Goal: Task Accomplishment & Management: Use online tool/utility

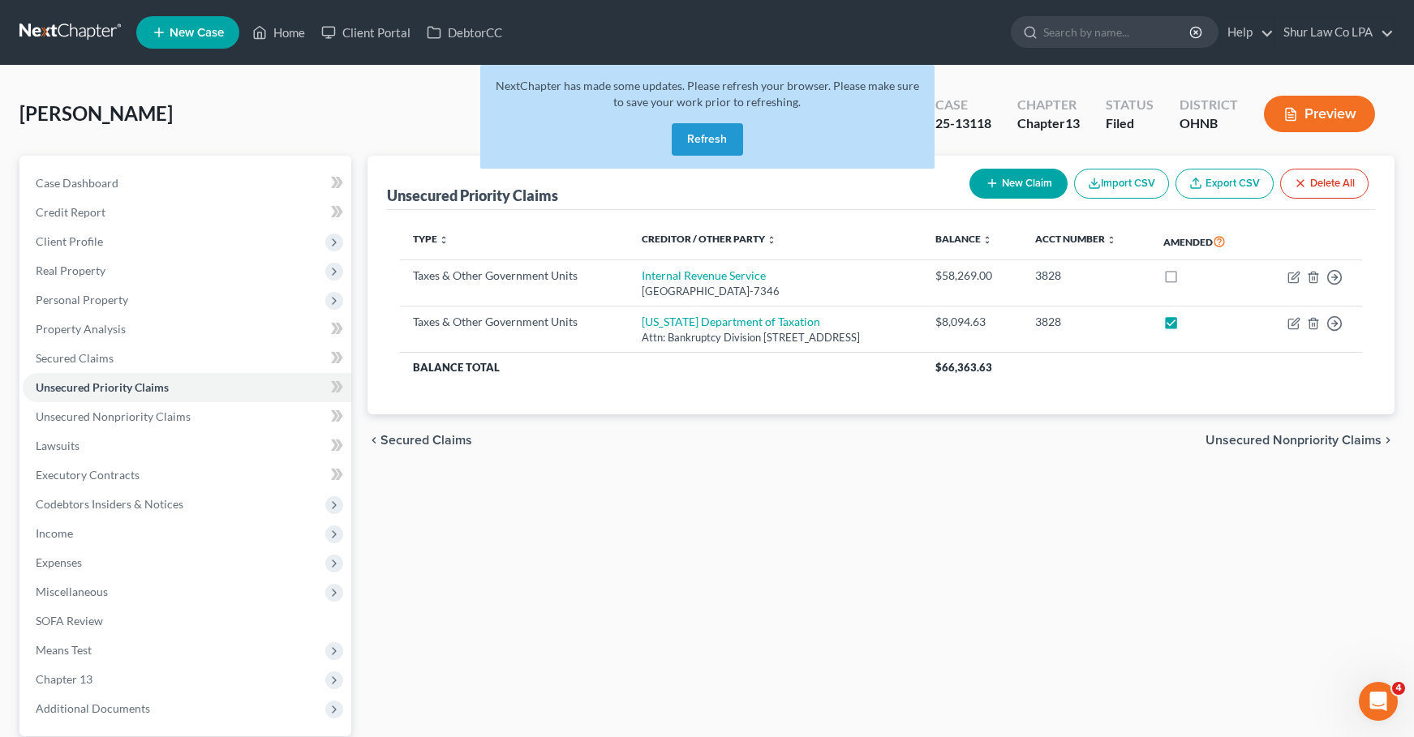
click at [711, 142] on button "Refresh" at bounding box center [707, 139] width 71 height 32
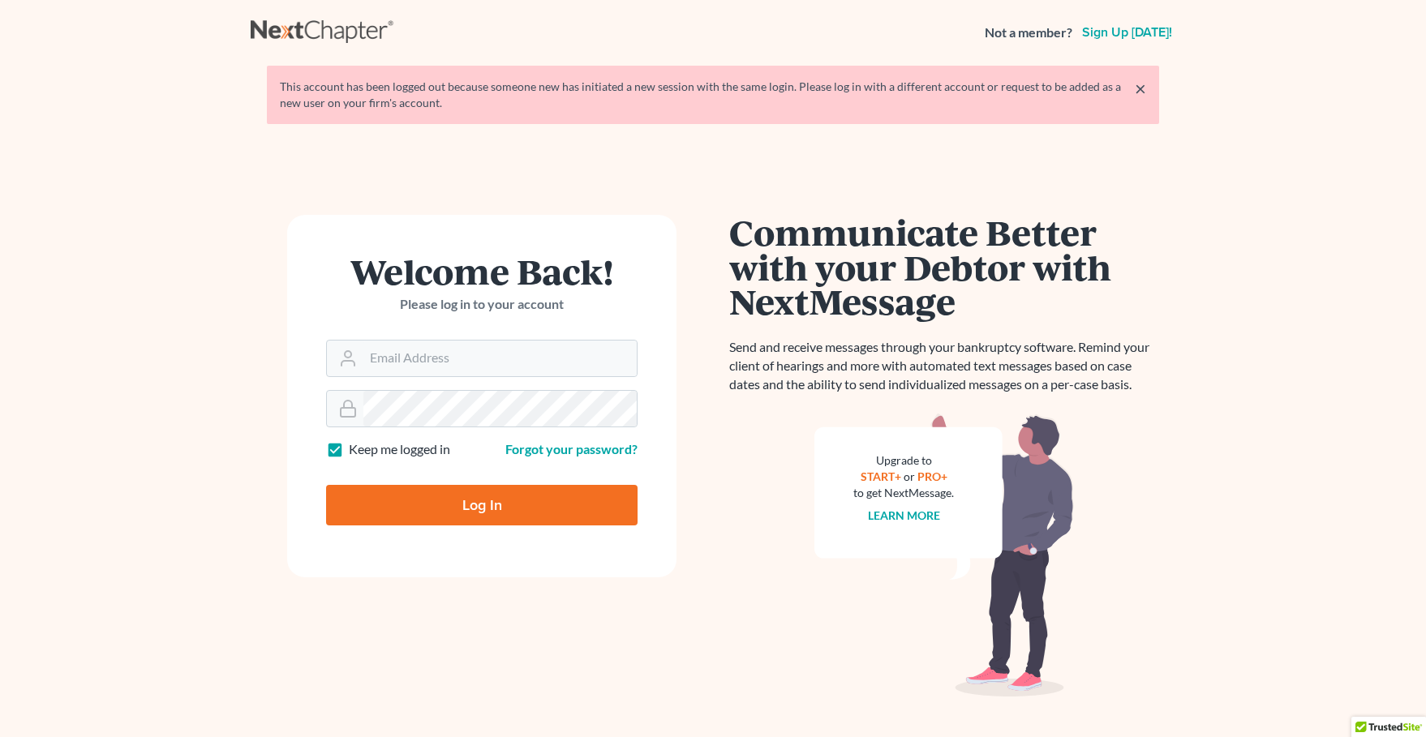
click at [496, 502] on input "Log In" at bounding box center [482, 505] width 312 height 41
type input "tonya@shurlaw.com"
type input "Thinking..."
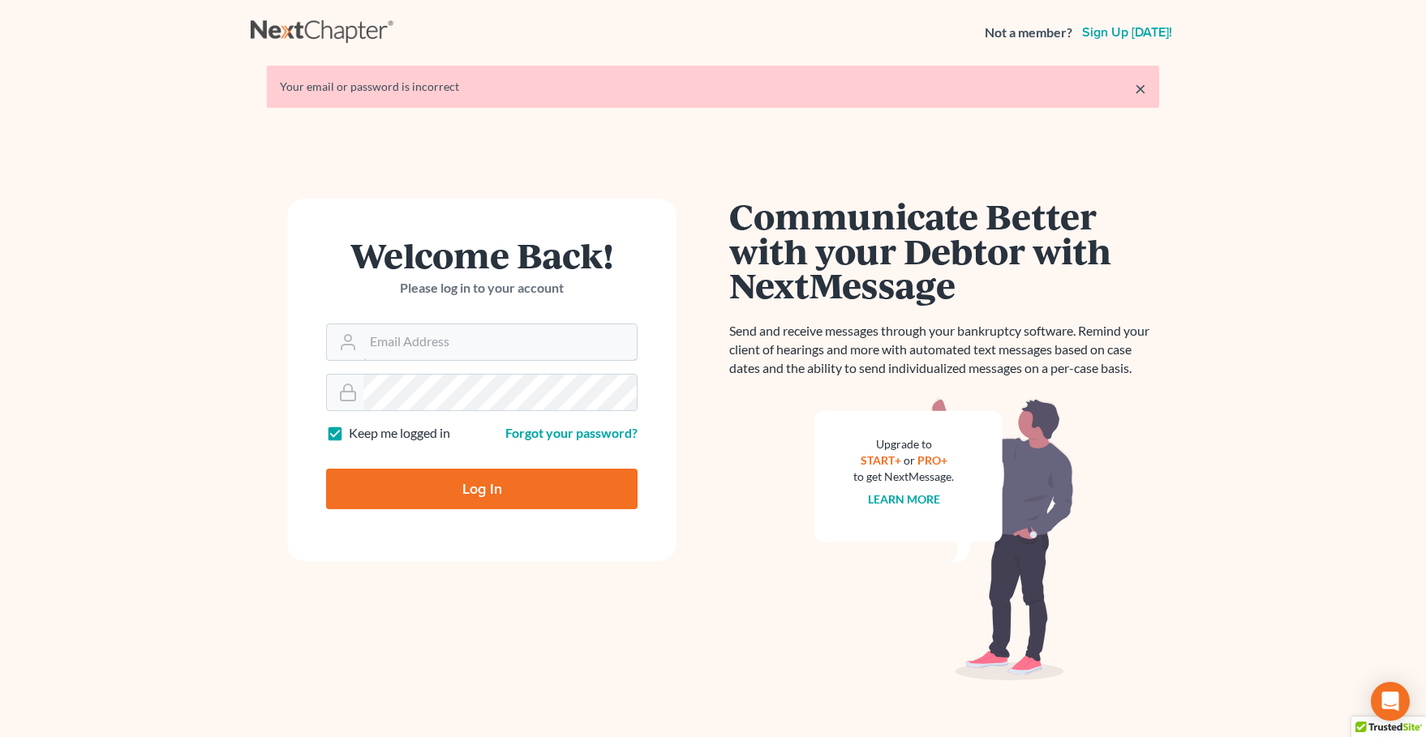
type input "[PERSON_NAME][EMAIL_ADDRESS][DOMAIN_NAME]"
click at [496, 502] on input "Log In" at bounding box center [482, 489] width 312 height 41
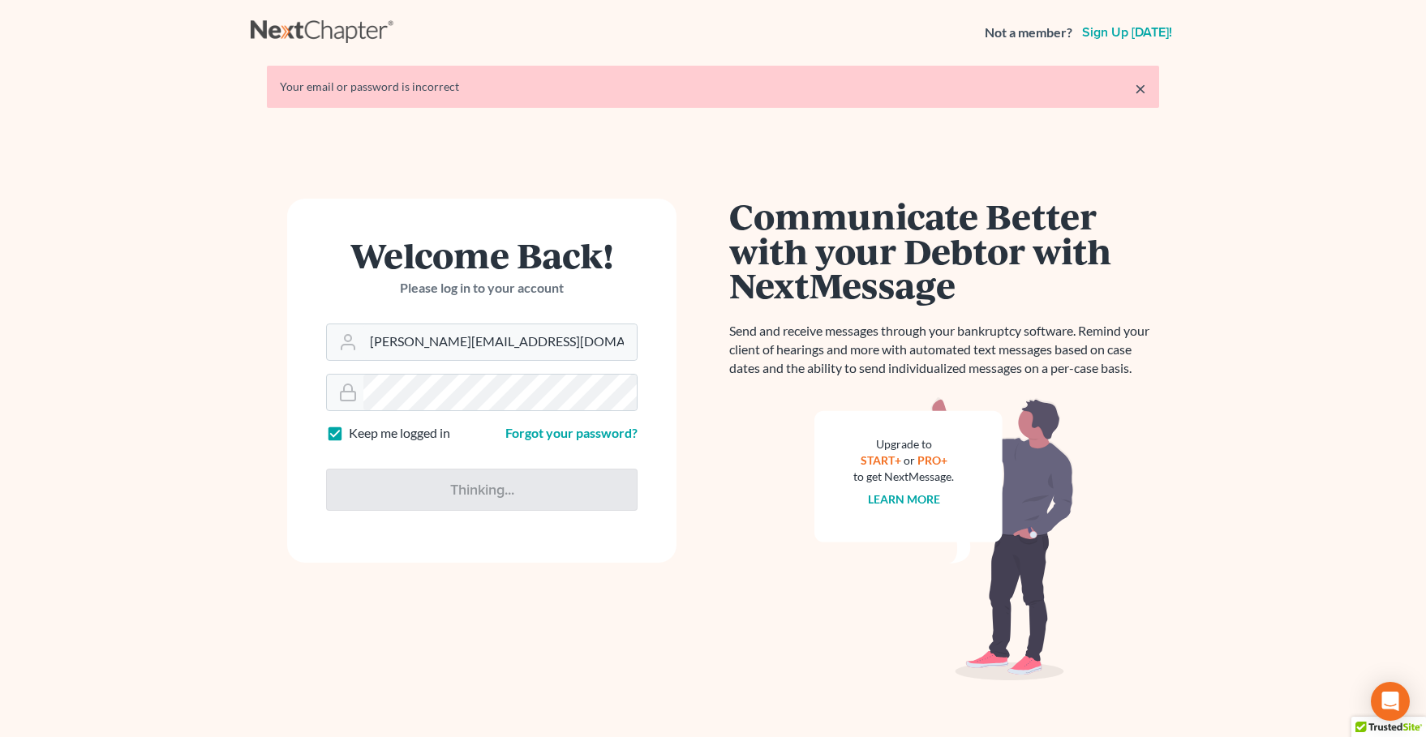
type input "Thinking..."
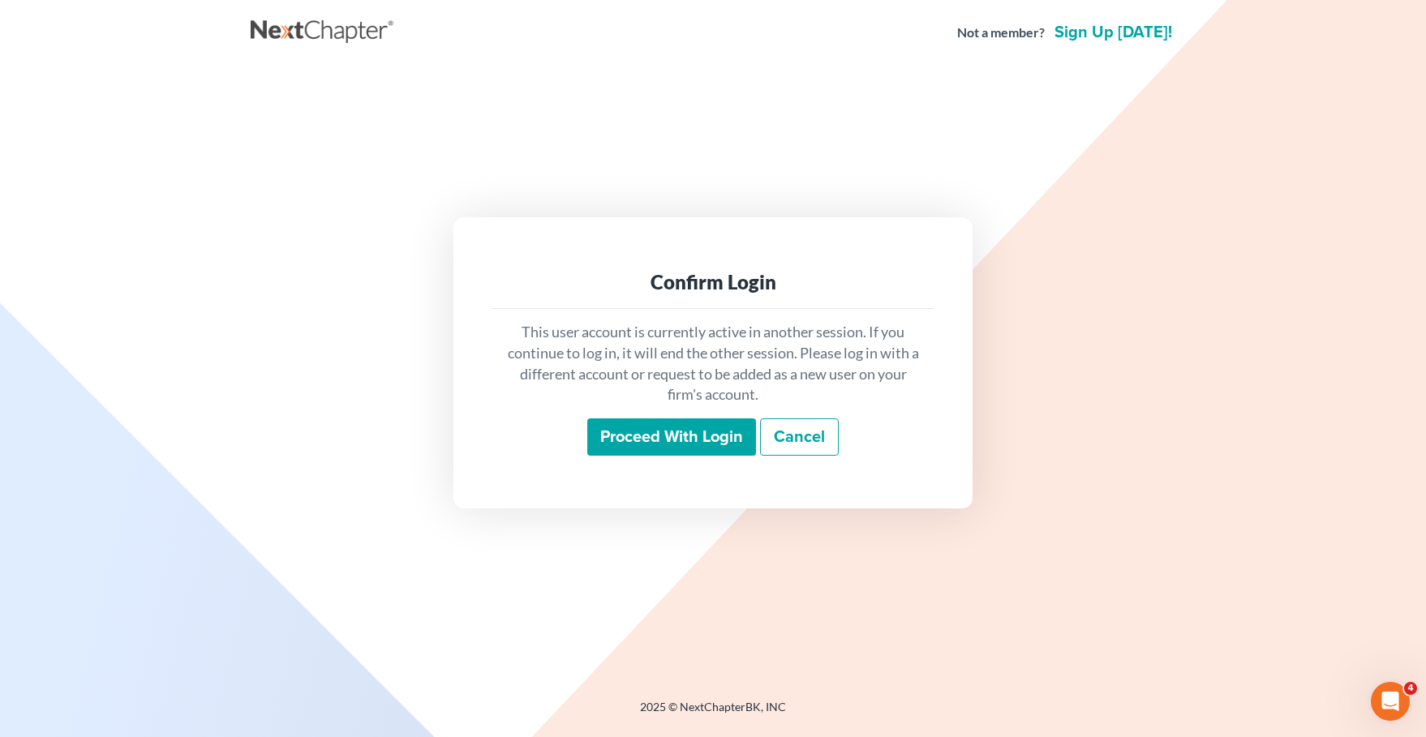
click at [622, 439] on input "Proceed with login" at bounding box center [671, 437] width 169 height 37
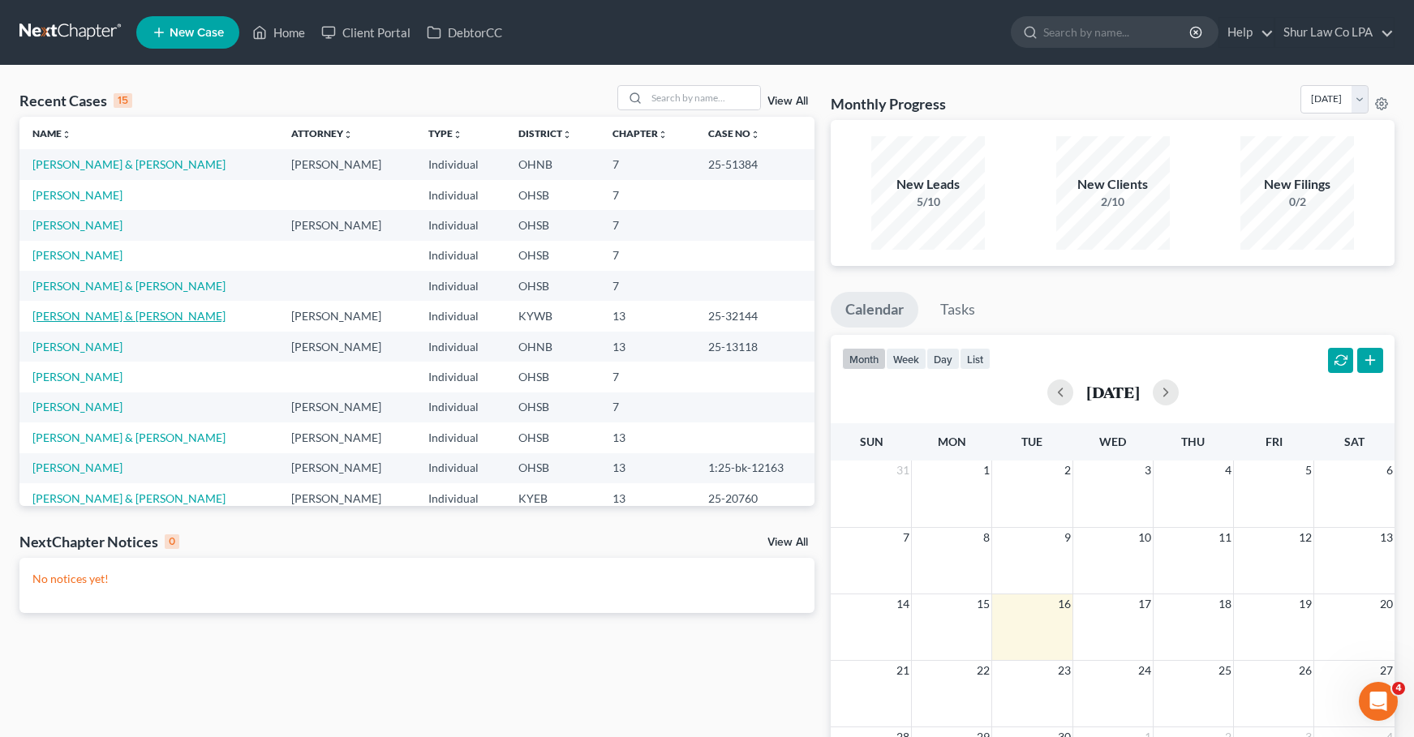
click at [77, 316] on link "Hall, Seth & Yount, David" at bounding box center [128, 316] width 193 height 14
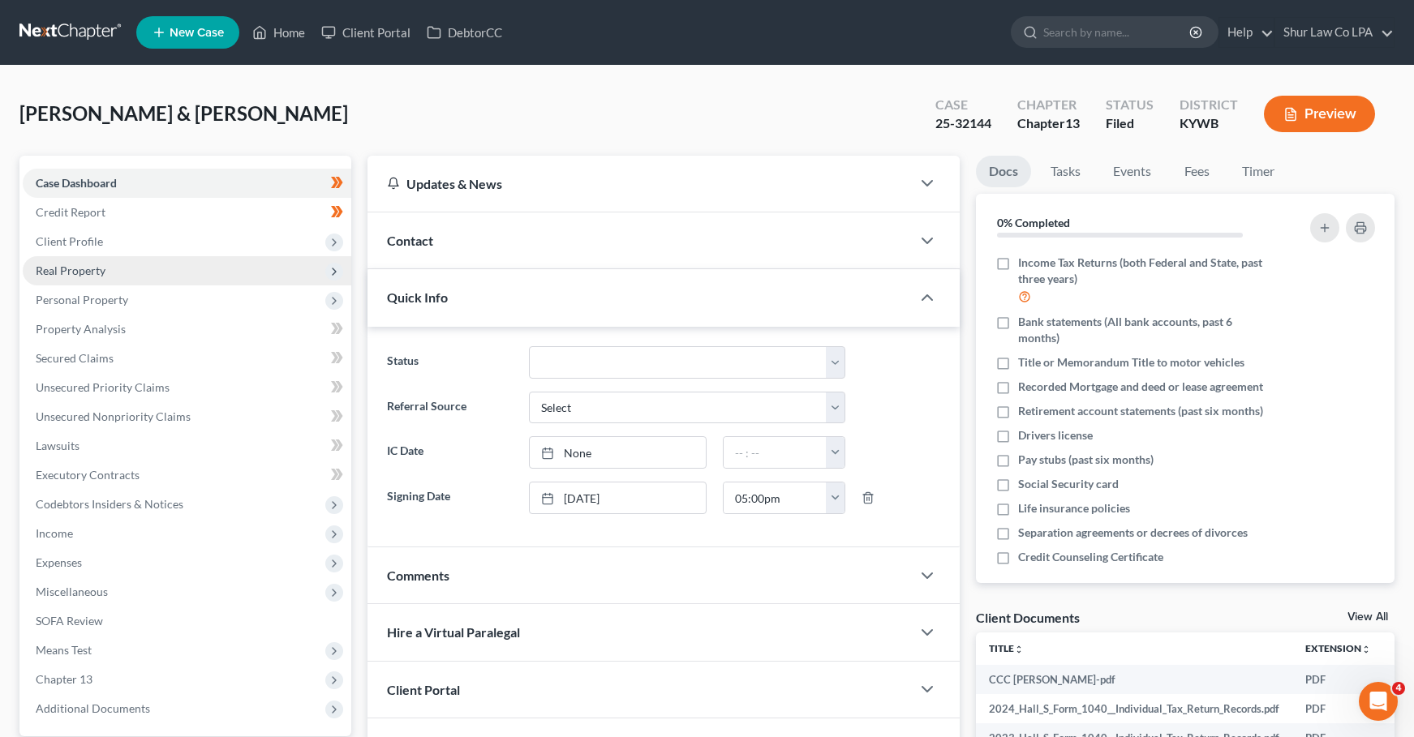
click at [90, 276] on span "Real Property" at bounding box center [71, 271] width 70 height 14
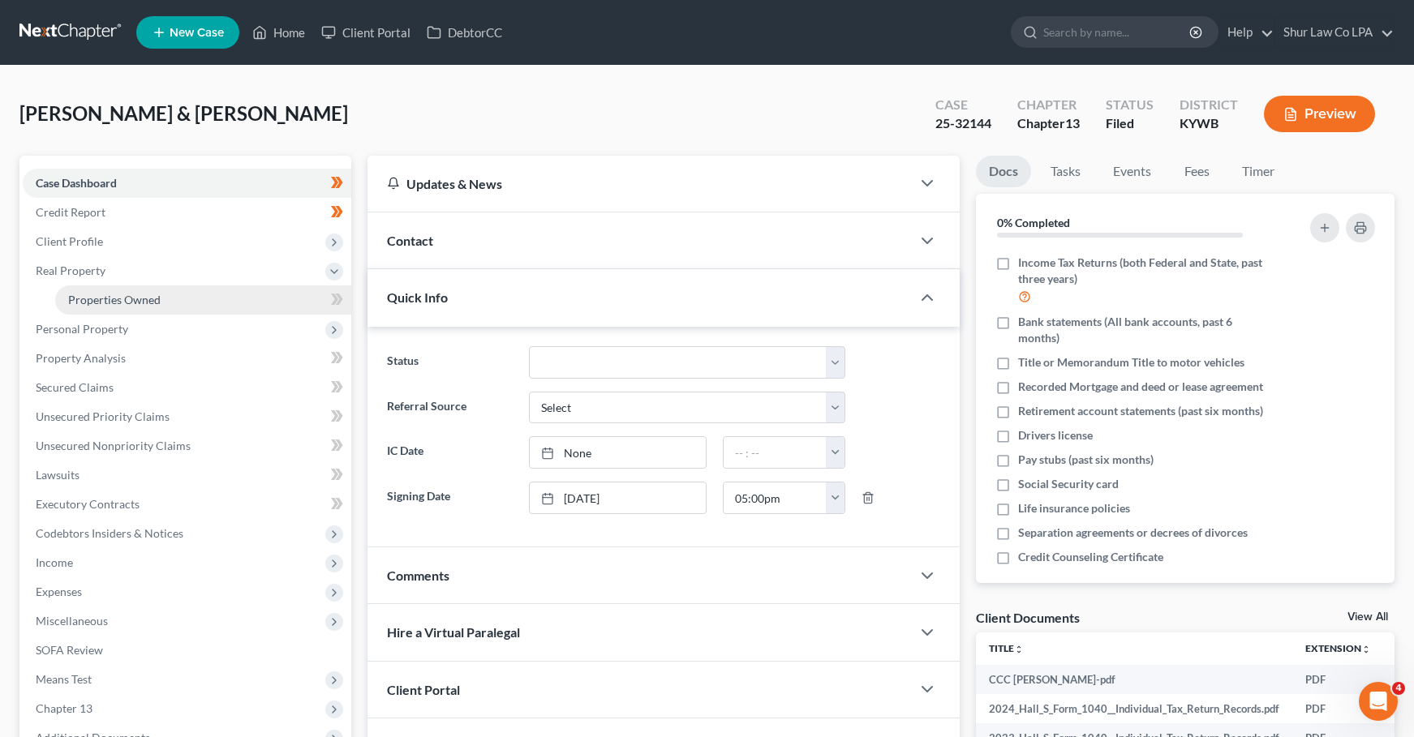
click at [86, 294] on span "Properties Owned" at bounding box center [114, 300] width 92 height 14
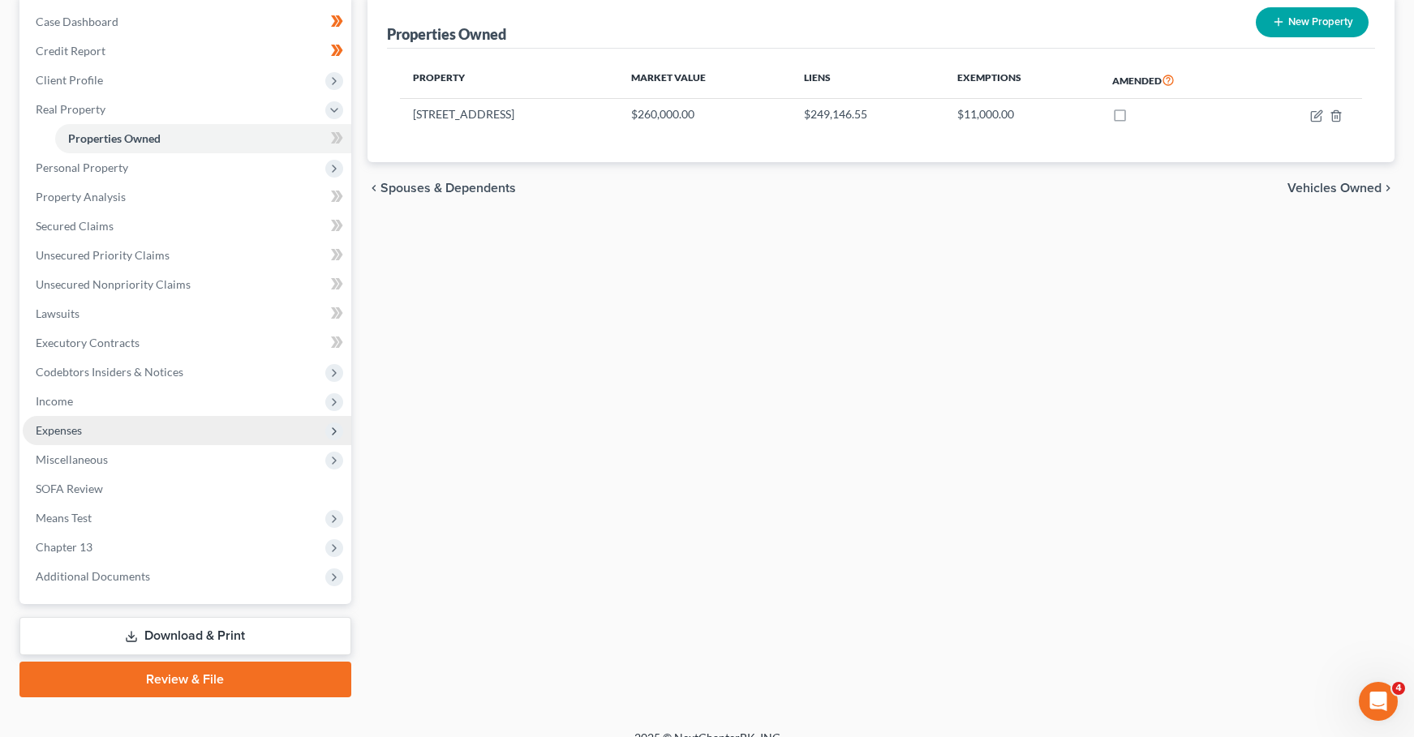
scroll to position [162, 0]
click at [67, 432] on span "Expenses" at bounding box center [59, 430] width 46 height 14
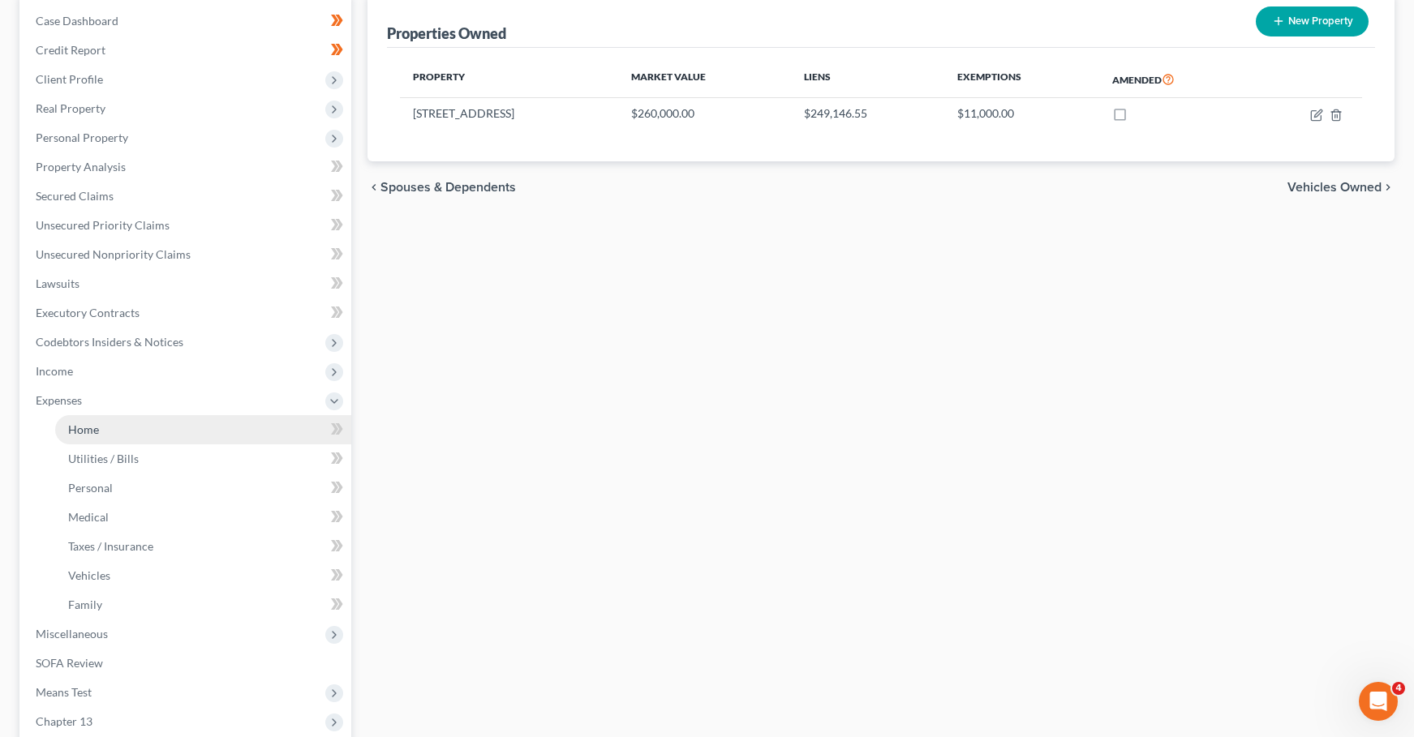
click at [87, 428] on span "Home" at bounding box center [83, 430] width 31 height 14
